Goal: Information Seeking & Learning: Learn about a topic

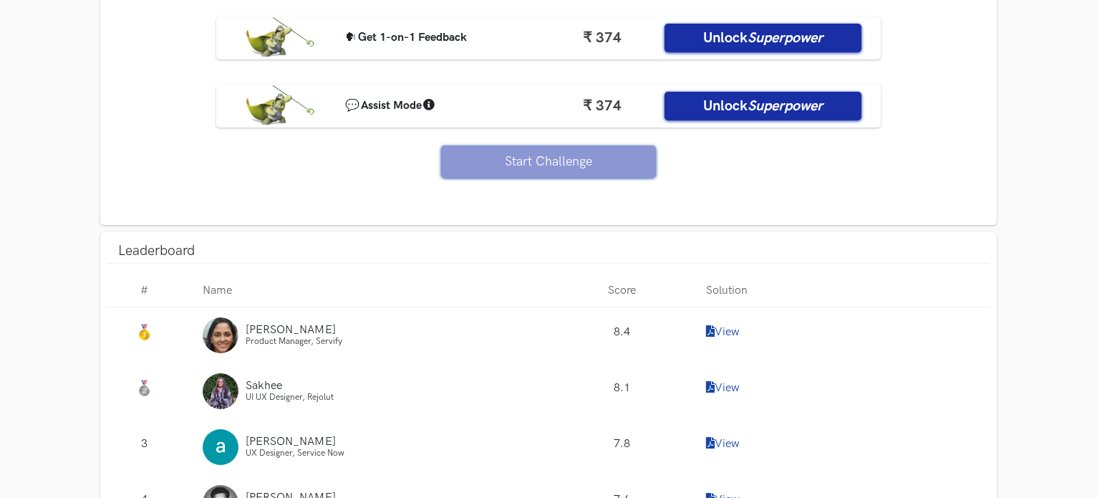
scroll to position [1647, 0]
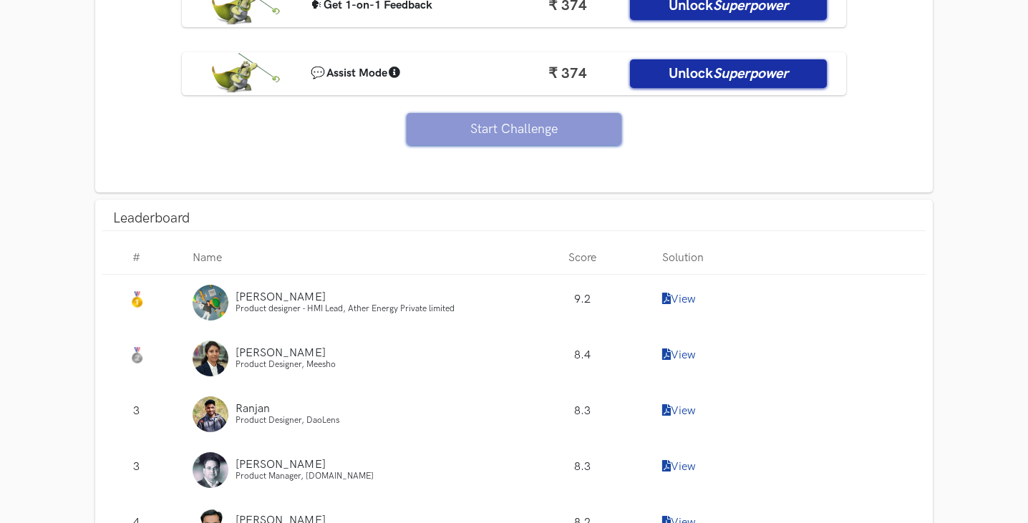
scroll to position [1360, 0]
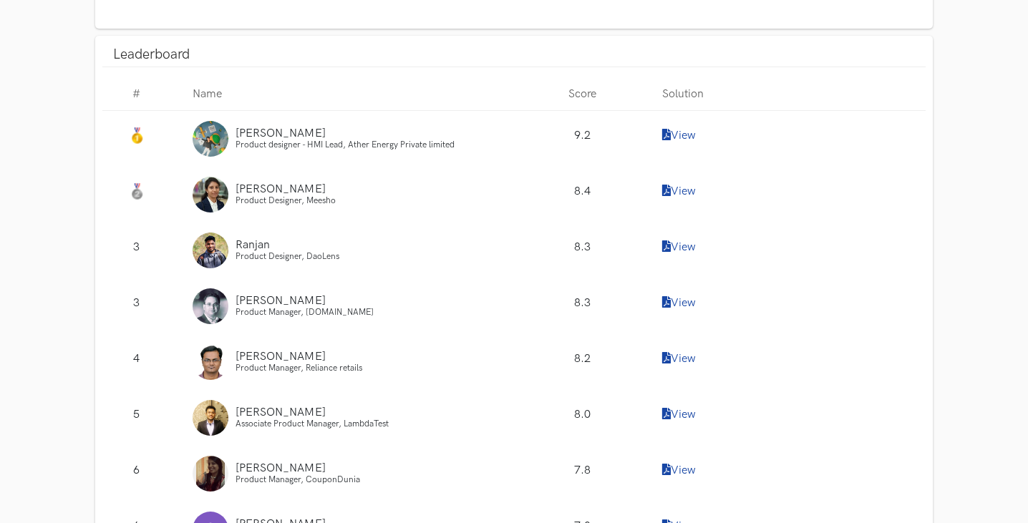
click at [676, 127] on div "View" at bounding box center [789, 139] width 275 height 56
click at [688, 138] on link "View" at bounding box center [679, 136] width 34 height 14
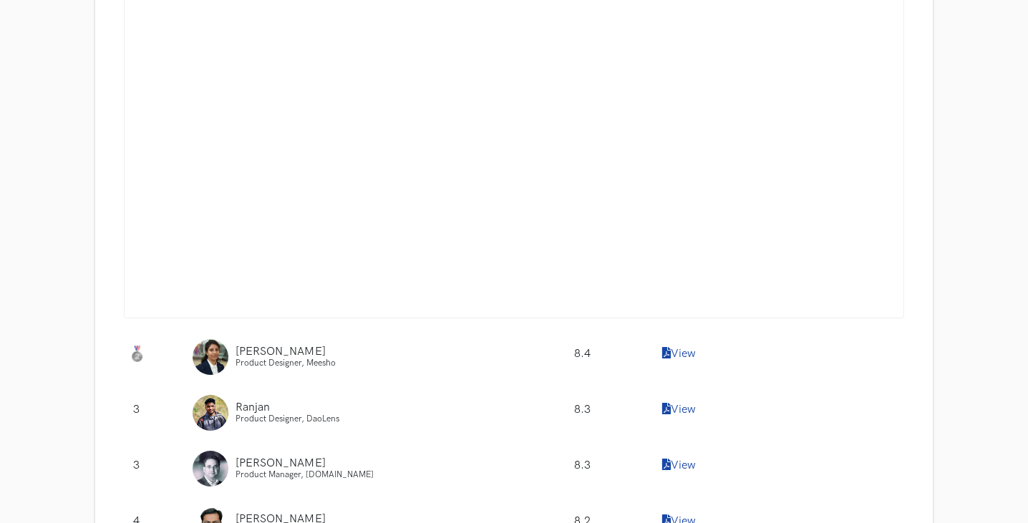
scroll to position [1647, 0]
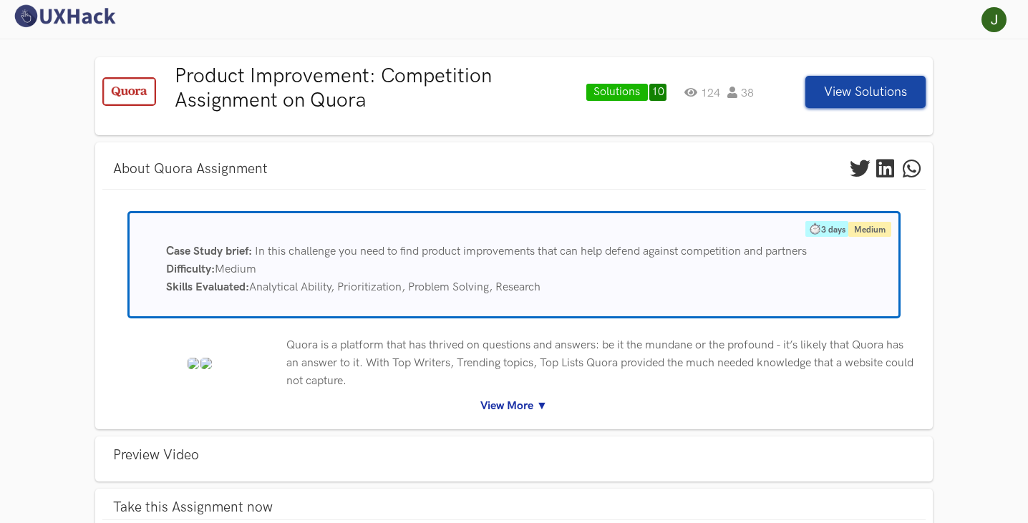
click at [536, 405] on link "View More ▼" at bounding box center [514, 406] width 803 height 18
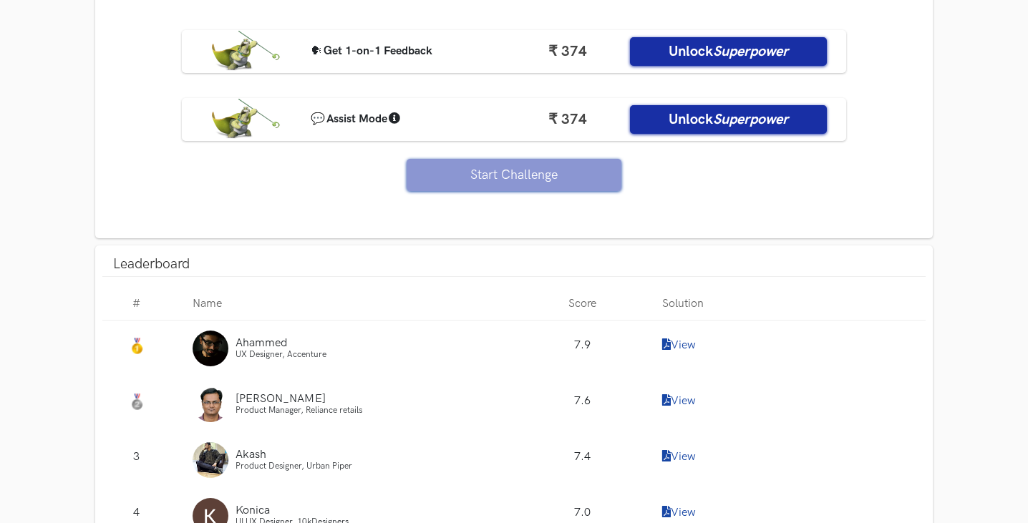
scroll to position [1862, 0]
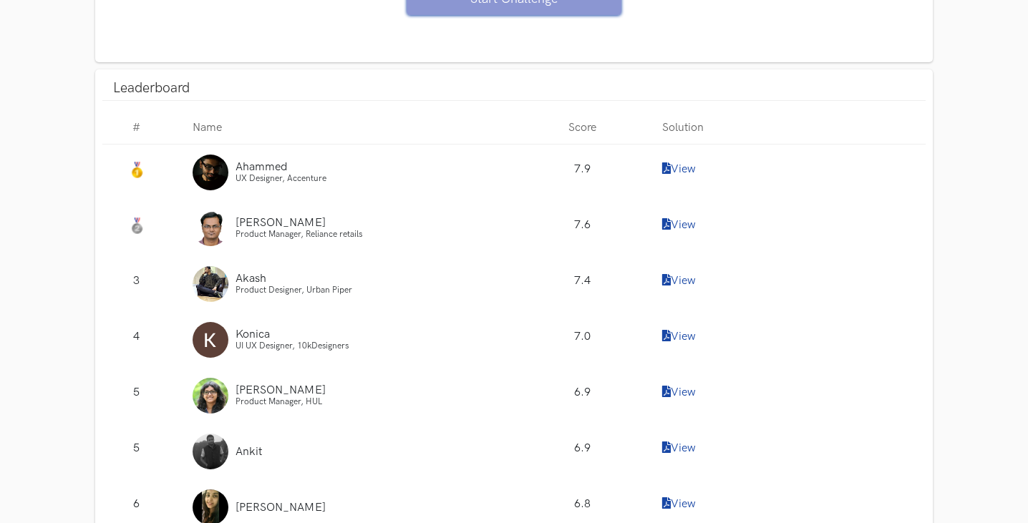
click at [691, 176] on link "View" at bounding box center [679, 170] width 34 height 14
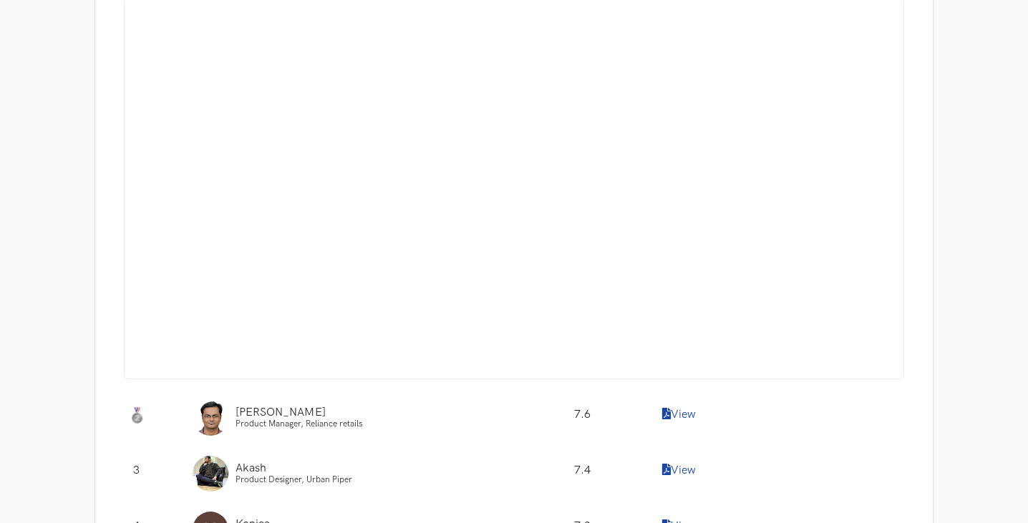
scroll to position [2076, 0]
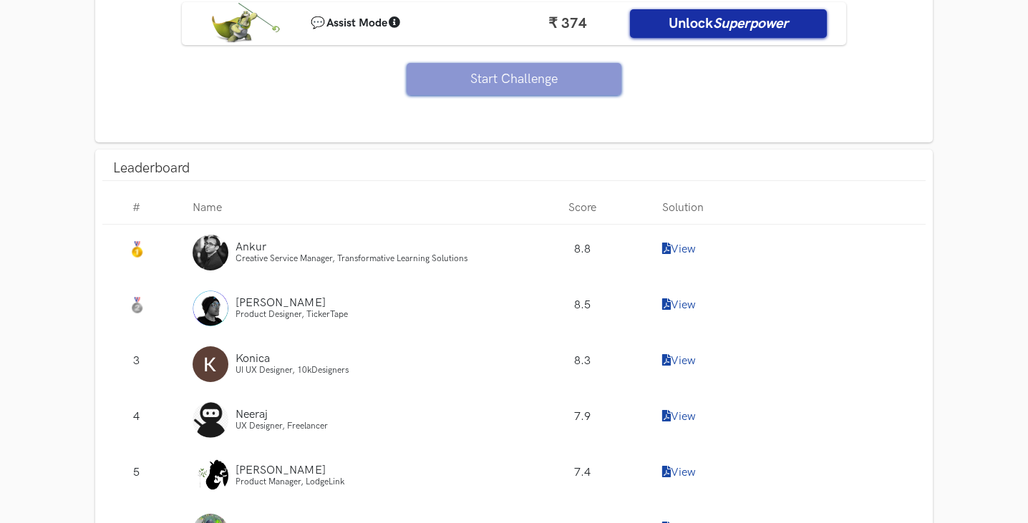
scroll to position [1217, 0]
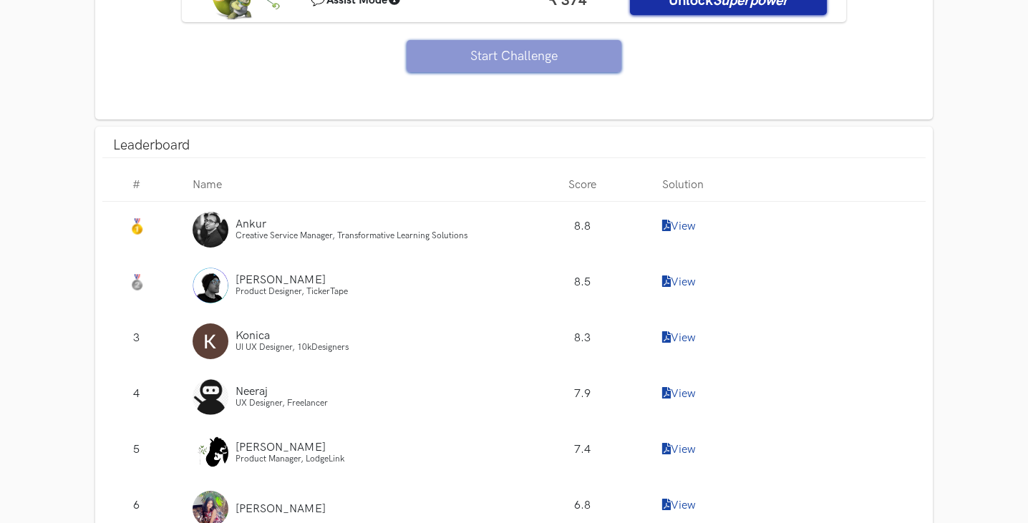
click at [672, 228] on link "View" at bounding box center [679, 227] width 34 height 14
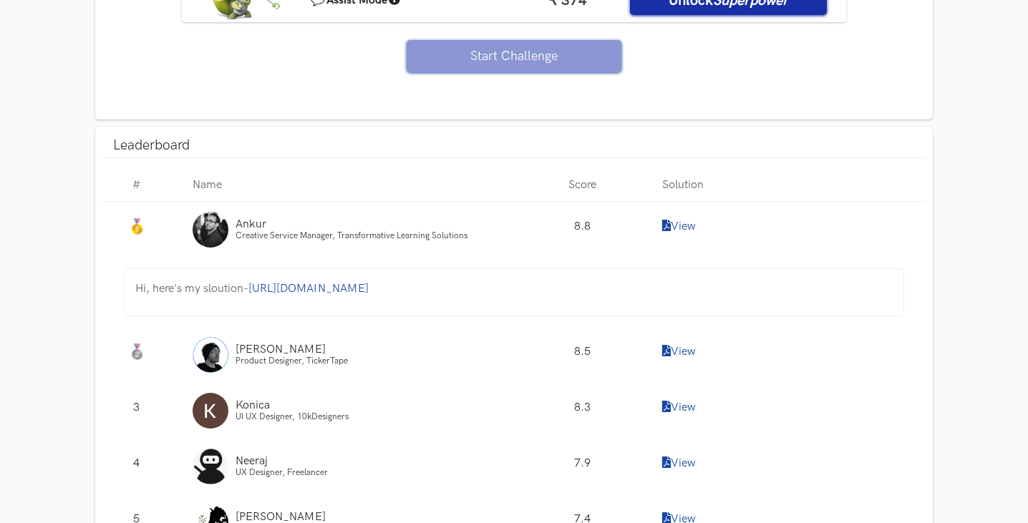
click at [369, 288] on span "https://www.notion.so/UXHack-WC20-PhonePe-f70d4dc2df7543f0b4180ac9a35ffa57" at bounding box center [308, 289] width 120 height 14
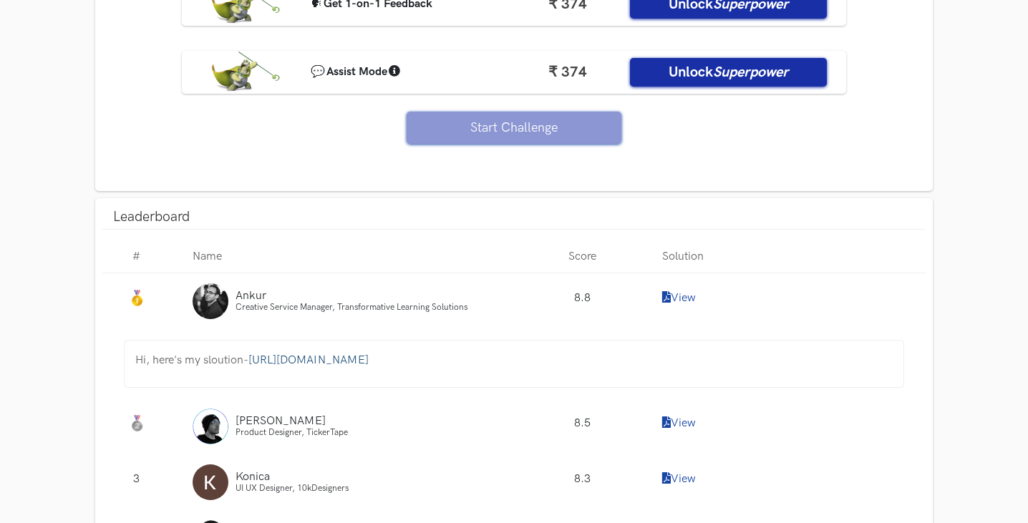
scroll to position [1432, 0]
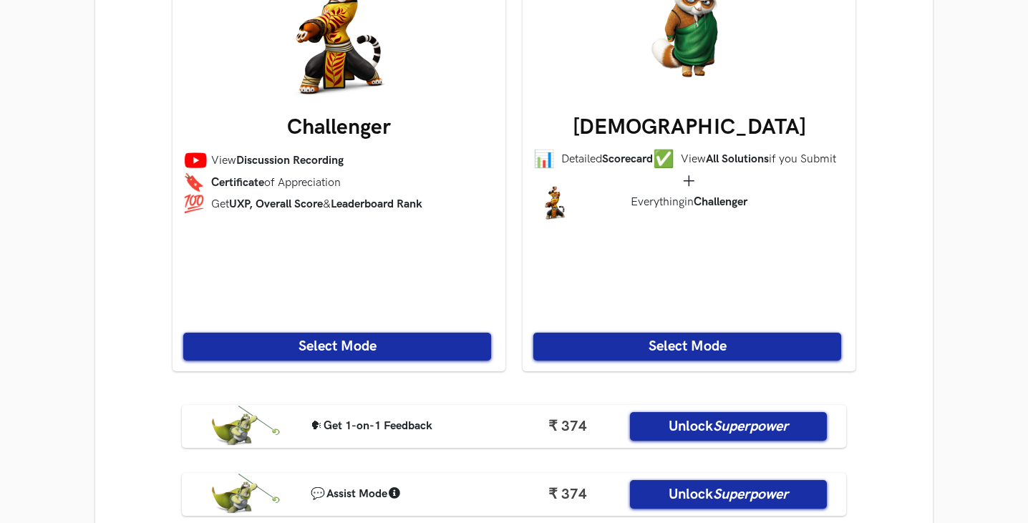
scroll to position [1002, 0]
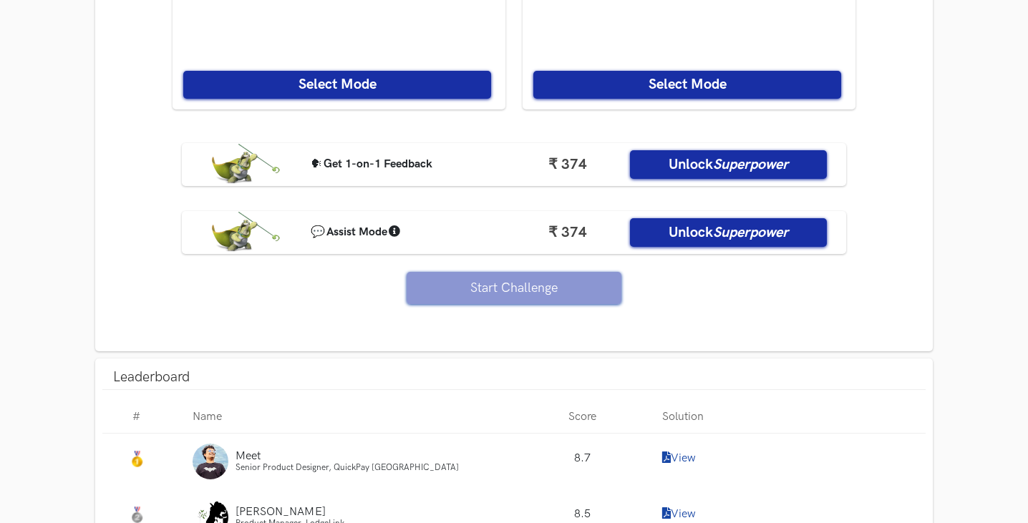
click at [680, 455] on link "View" at bounding box center [679, 459] width 34 height 14
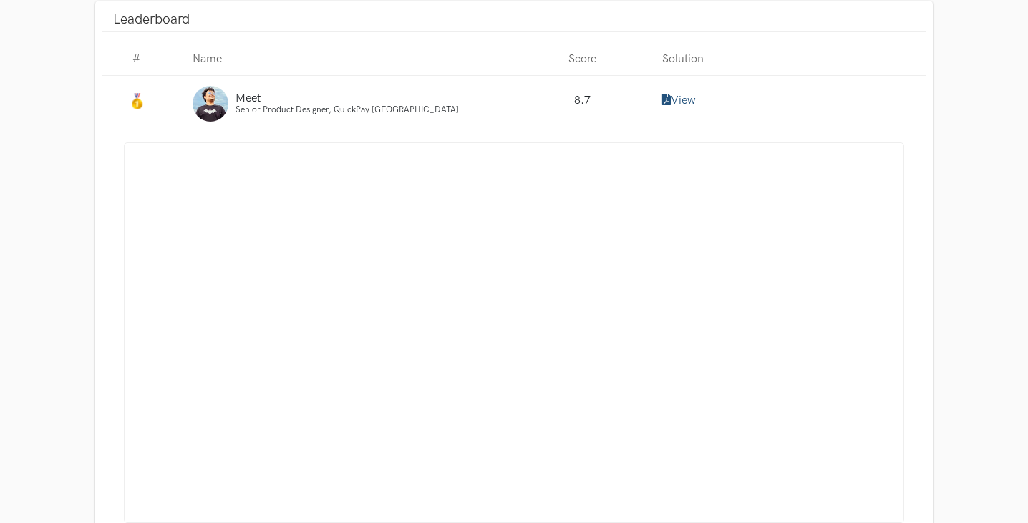
scroll to position [1432, 0]
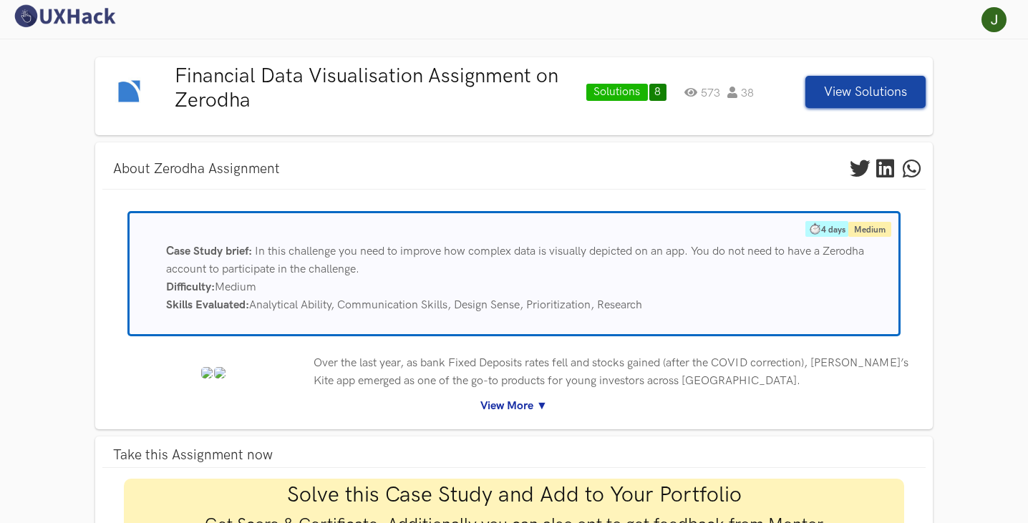
scroll to position [143, 0]
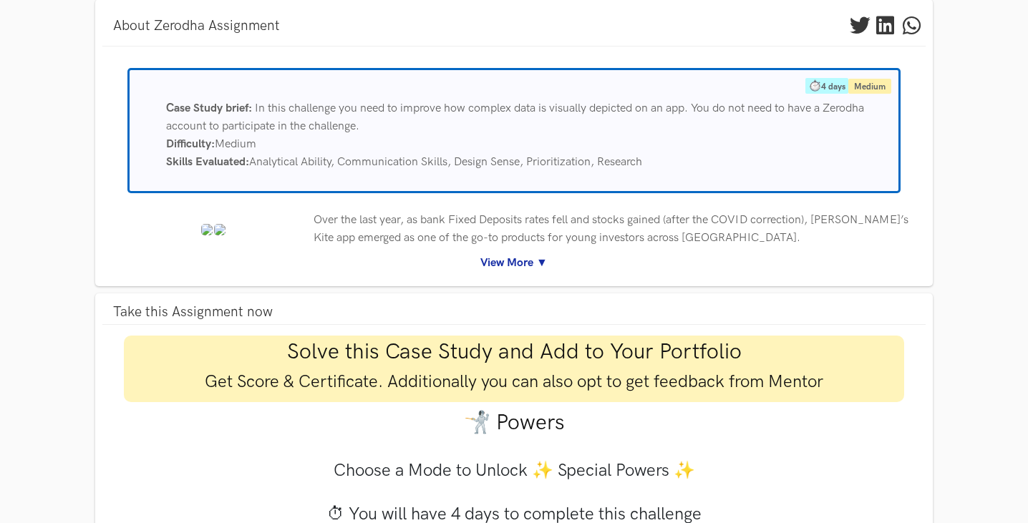
click at [541, 264] on link "View More ▼" at bounding box center [514, 263] width 803 height 18
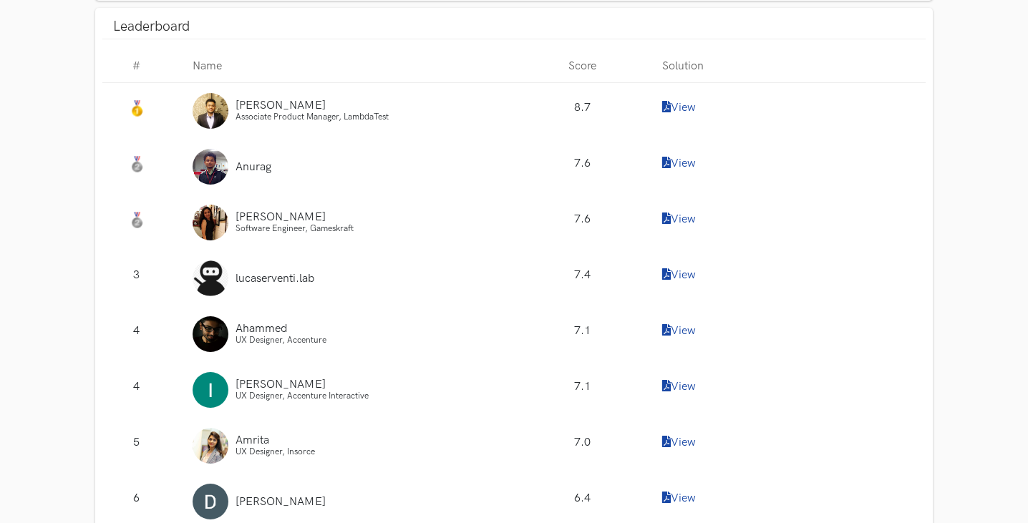
scroll to position [2005, 0]
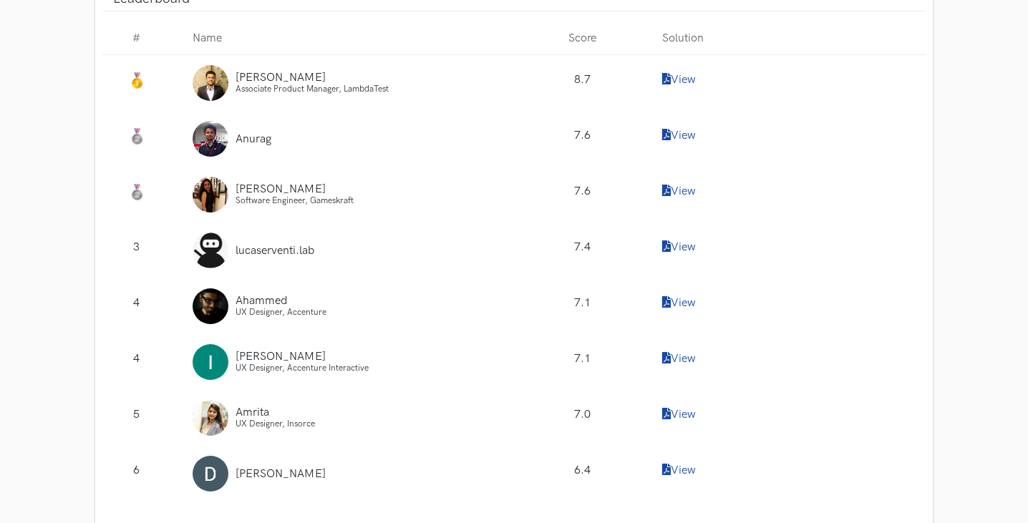
click at [673, 79] on link "View" at bounding box center [679, 80] width 34 height 14
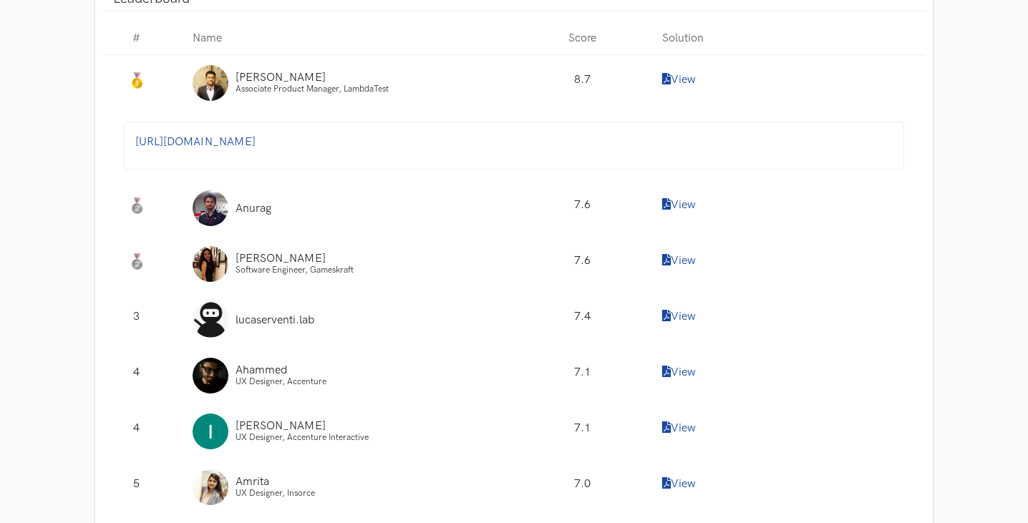
click at [256, 144] on link "[URL][DOMAIN_NAME]" at bounding box center [195, 142] width 120 height 14
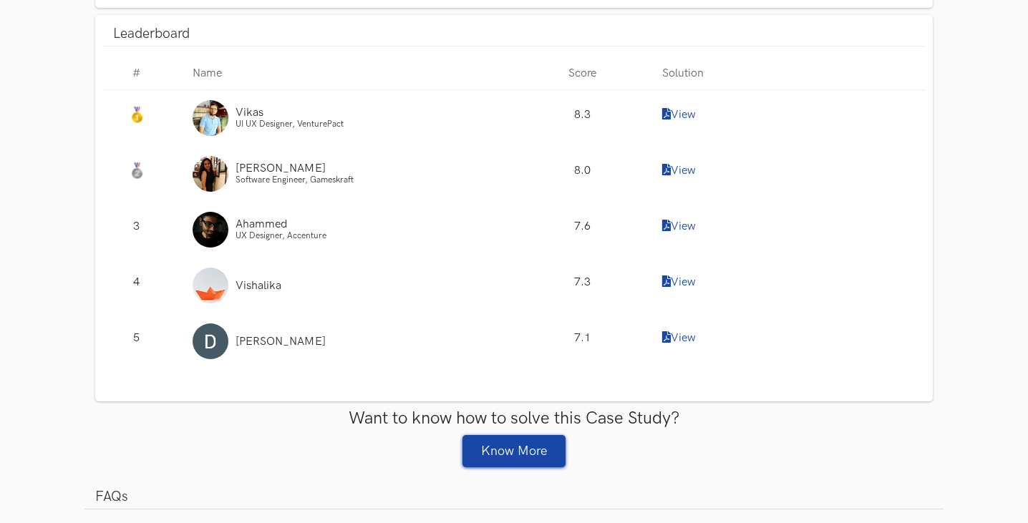
scroll to position [1360, 0]
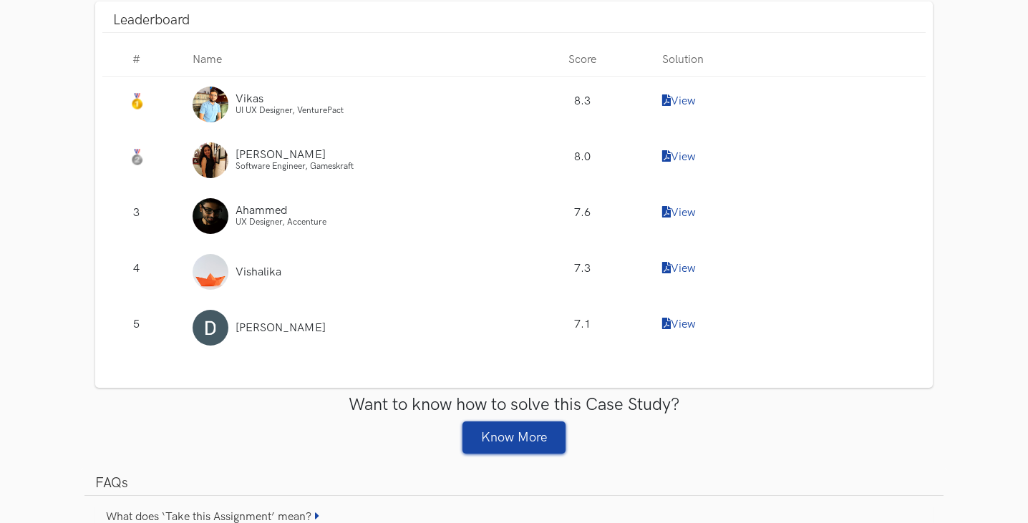
click at [682, 97] on link "View" at bounding box center [679, 102] width 34 height 14
